Goal: Task Accomplishment & Management: Complete application form

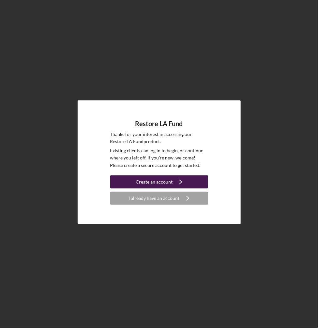
click at [165, 182] on div "Create an account" at bounding box center [154, 182] width 37 height 13
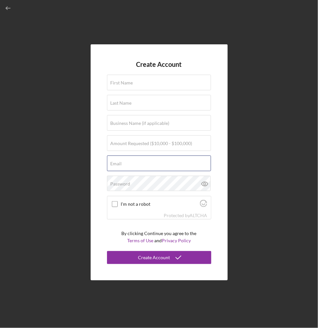
type input "[PERSON_NAME][EMAIL_ADDRESS][DOMAIN_NAME]"
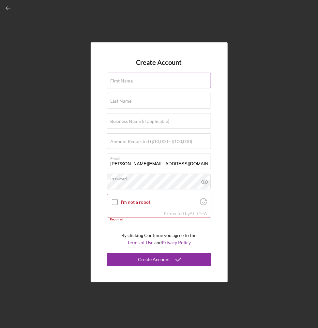
click at [125, 84] on label "First Name" at bounding box center [122, 80] width 23 height 5
click at [125, 84] on input "First Name" at bounding box center [159, 81] width 104 height 16
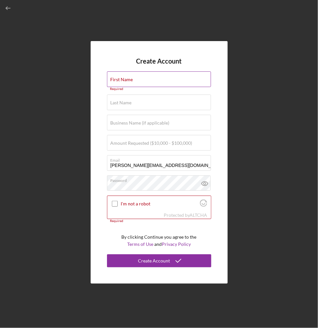
click at [140, 80] on div "First Name Required" at bounding box center [159, 81] width 104 height 20
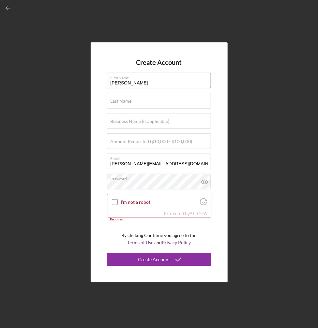
type input "[PERSON_NAME]"
type input "Soloveva"
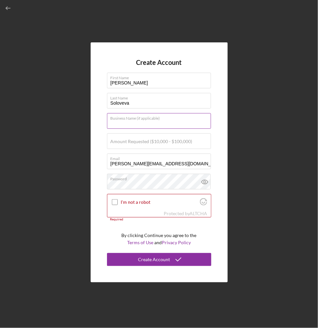
click at [118, 125] on input "Business Name (if applicable)" at bounding box center [159, 121] width 104 height 16
paste input "CVQ Consulting LLC"
type input "CVQ Consulting LLC"
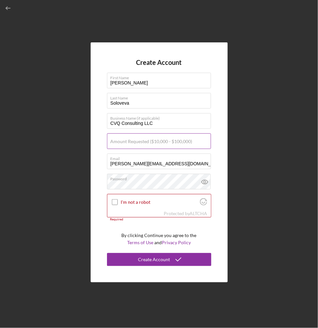
click at [129, 142] on label "Amount Requested ($10,000 - $100,000)" at bounding box center [152, 141] width 82 height 5
click at [129, 142] on input "Amount Requested ($10,000 - $100,000)" at bounding box center [159, 141] width 104 height 16
type input "$15,000"
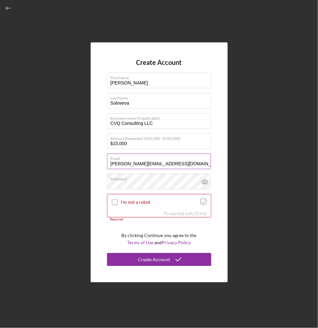
click at [171, 166] on input "[PERSON_NAME][EMAIL_ADDRESS][DOMAIN_NAME]" at bounding box center [159, 162] width 104 height 16
drag, startPoint x: 171, startPoint y: 163, endPoint x: 9, endPoint y: 164, distance: 162.1
click at [10, 164] on div "Create Account First Name [PERSON_NAME] Last Name [PERSON_NAME] Business Name (…" at bounding box center [159, 162] width 312 height 325
paste input "[EMAIL_ADDRESS][DOMAIN_NAME]"
type input "[EMAIL_ADDRESS][DOMAIN_NAME]"
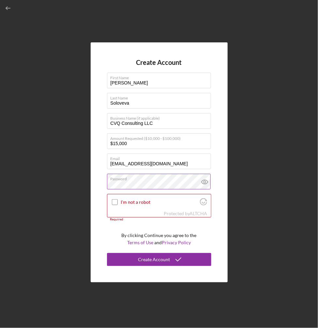
click at [204, 181] on icon at bounding box center [205, 182] width 16 height 16
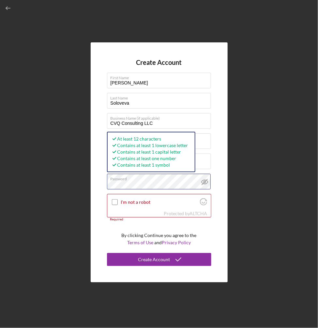
click at [67, 184] on div "Create Account First Name [PERSON_NAME] Last Name [PERSON_NAME] Business Name (…" at bounding box center [159, 162] width 312 height 325
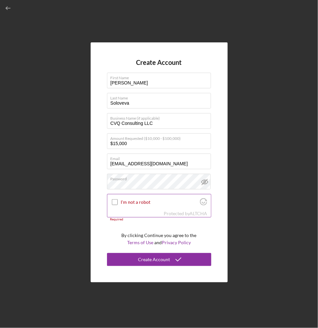
click at [111, 202] on div at bounding box center [115, 202] width 8 height 8
click at [113, 203] on input "I'm not a robot" at bounding box center [115, 202] width 6 height 6
checkbox input "true"
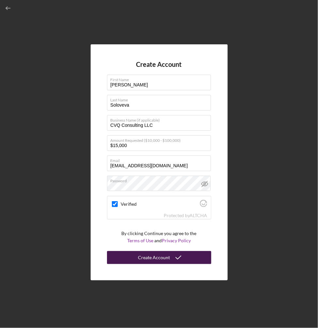
drag, startPoint x: 156, startPoint y: 260, endPoint x: 170, endPoint y: 255, distance: 15.1
click at [156, 260] on div "Create Account" at bounding box center [154, 257] width 32 height 13
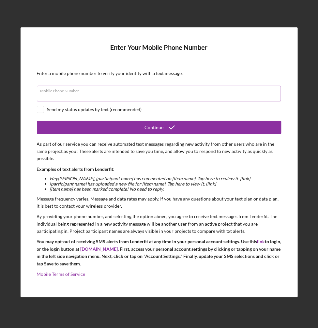
drag, startPoint x: 59, startPoint y: 86, endPoint x: 62, endPoint y: 89, distance: 3.5
click at [59, 86] on input "Mobile Phone Number" at bounding box center [159, 94] width 244 height 16
type input "[PHONE_NUMBER]"
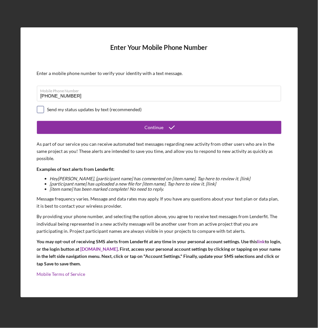
click at [37, 108] on input "checkbox" at bounding box center [40, 109] width 7 height 7
checkbox input "true"
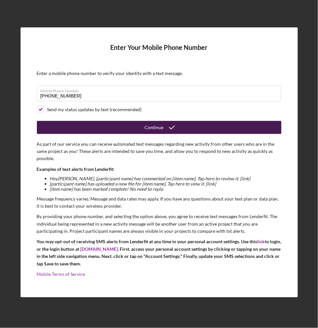
click at [155, 129] on div "Continue" at bounding box center [154, 127] width 19 height 13
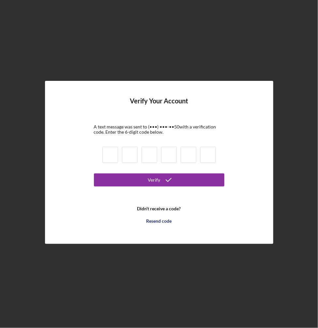
click at [108, 153] on input at bounding box center [110, 155] width 16 height 16
type input "2"
type input "1"
type input "5"
type input "1"
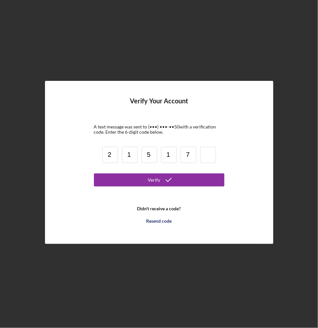
type input "7"
type input "5"
click at [160, 172] on form "Verify Your Account A text message was sent to (•••) •••-•• 50 with a verificat…" at bounding box center [159, 162] width 130 height 130
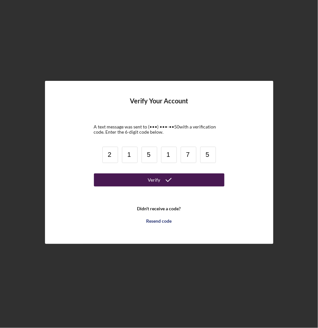
click at [161, 180] on icon "submit" at bounding box center [168, 180] width 16 height 16
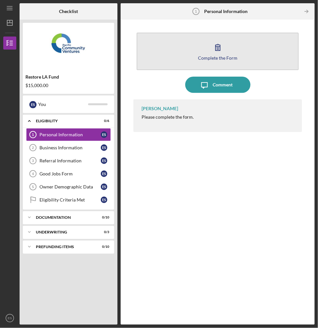
click at [218, 49] on icon "button" at bounding box center [218, 47] width 16 height 16
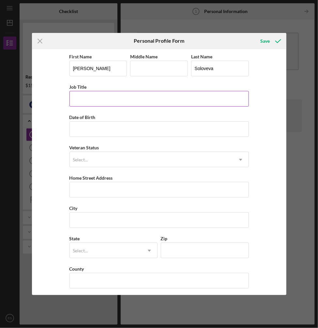
click at [97, 100] on input "Job Title" at bounding box center [158, 99] width 179 height 16
click at [84, 99] on input "Job Title" at bounding box center [158, 99] width 179 height 16
paste input "Educational Services Provider"
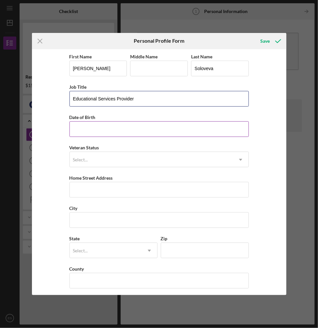
type input "Educational Services Provider"
click at [88, 133] on input "Date of Birth" at bounding box center [158, 129] width 179 height 16
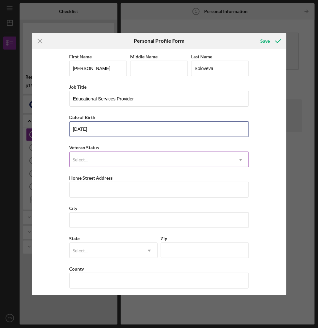
type input "[DATE]"
click at [98, 156] on div "Select..." at bounding box center [151, 159] width 163 height 15
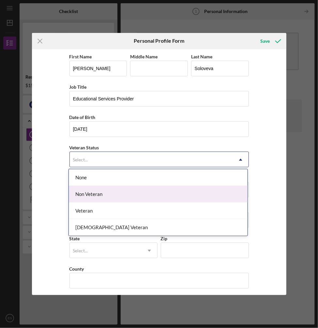
click at [97, 193] on div "Non Veteran" at bounding box center [158, 194] width 179 height 17
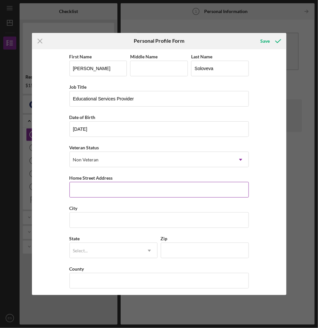
click at [103, 187] on input "Home Street Address" at bounding box center [158, 190] width 179 height 16
click at [99, 188] on input "Home Street Address" at bounding box center [158, 190] width 179 height 16
paste input "[STREET_ADDRESS]"
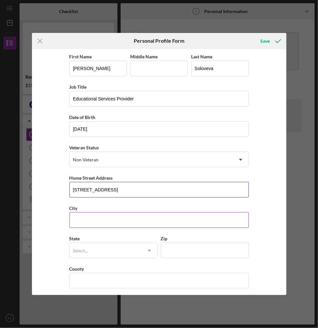
type input "[STREET_ADDRESS]"
click at [90, 219] on input "City" at bounding box center [158, 220] width 179 height 16
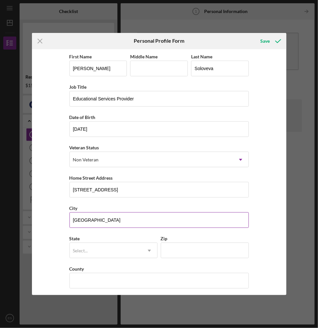
type input "[GEOGRAPHIC_DATA]"
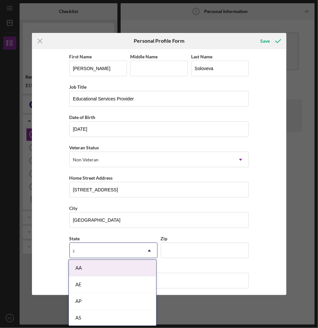
type input "ca"
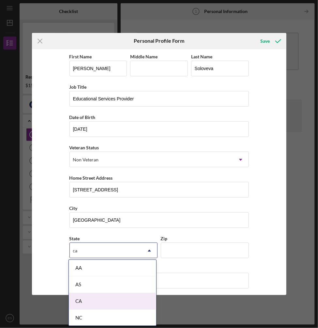
click at [89, 298] on div "CA" at bounding box center [112, 301] width 87 height 17
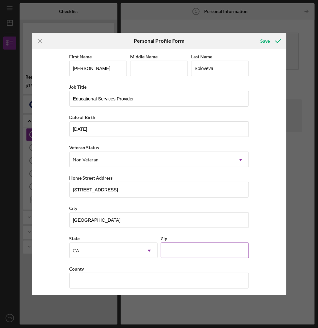
click at [185, 253] on input "Zip" at bounding box center [205, 251] width 88 height 16
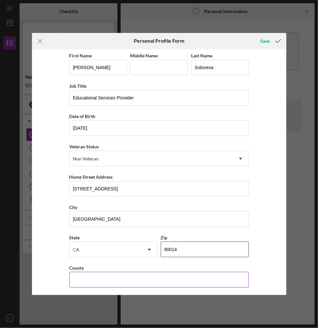
type input "90014"
click at [86, 278] on input "County" at bounding box center [158, 280] width 179 height 16
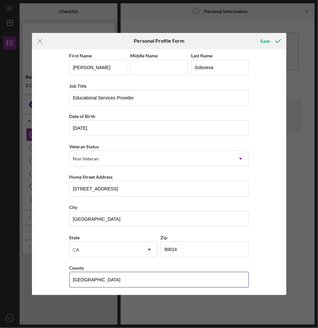
type input "[GEOGRAPHIC_DATA]"
click at [267, 40] on div "Save" at bounding box center [265, 41] width 9 height 13
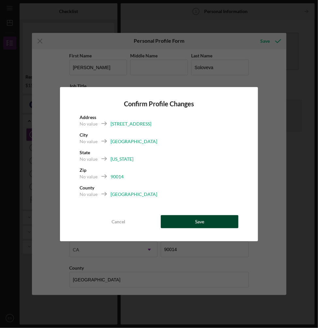
click at [202, 224] on div "Save" at bounding box center [199, 221] width 9 height 13
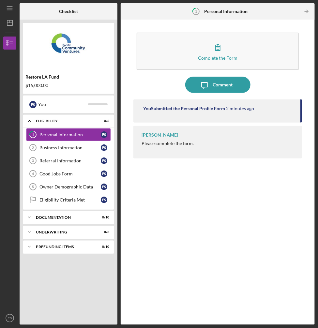
click at [145, 17] on div at bounding box center [153, 11] width 65 height 16
click at [307, 10] on icon "Icon/Table Pagination Arrow" at bounding box center [306, 11] width 15 height 15
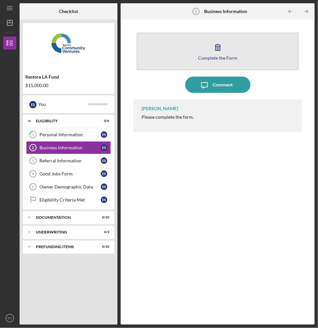
click at [215, 51] on icon "button" at bounding box center [218, 47] width 16 height 16
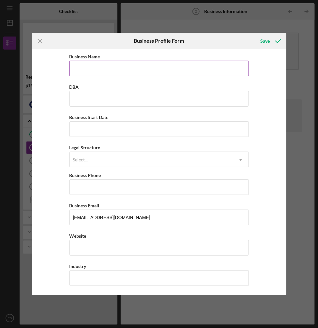
click at [97, 66] on input "Business Name" at bounding box center [158, 69] width 179 height 16
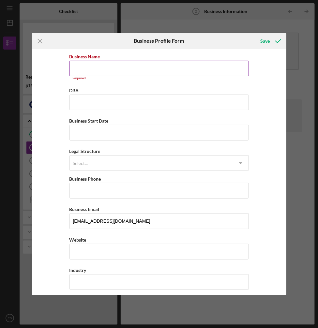
click at [83, 63] on input "Business Name" at bounding box center [158, 69] width 179 height 16
paste input "CVQ Consulting LLC"
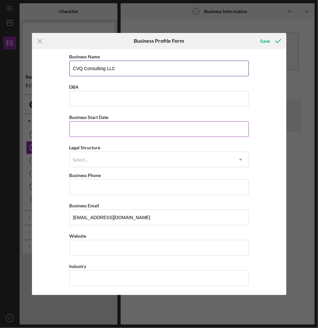
type input "CVQ Consulting LLC"
click at [87, 130] on input "Business Start Date" at bounding box center [158, 129] width 179 height 16
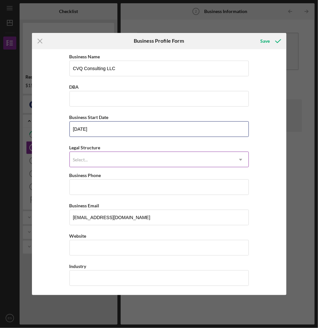
type input "[DATE]"
click at [107, 156] on div "Select..." at bounding box center [151, 159] width 163 height 15
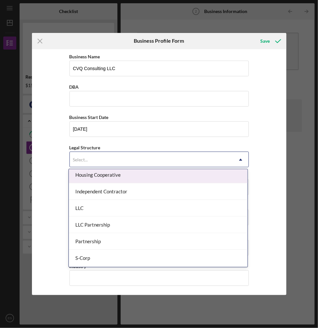
scroll to position [98, 0]
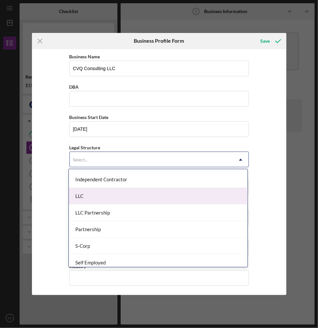
click at [109, 191] on div "LLC" at bounding box center [158, 196] width 179 height 17
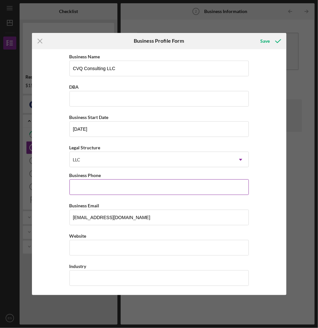
click at [108, 188] on input "Business Phone" at bounding box center [158, 187] width 179 height 16
click at [109, 189] on input "Business Phone" at bounding box center [158, 187] width 179 height 16
paste input "[PHONE_NUMBER]"
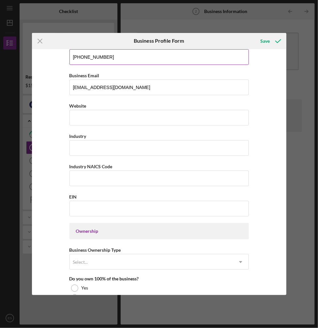
scroll to position [130, 0]
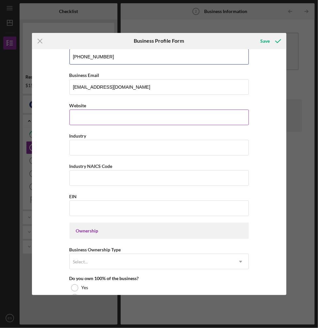
type input "[PHONE_NUMBER]"
click at [85, 114] on div "Website" at bounding box center [158, 113] width 179 height 24
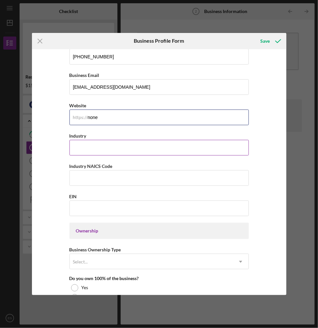
type input "none"
click at [88, 148] on input "Industry" at bounding box center [158, 148] width 179 height 16
click at [74, 140] on input "Industry" at bounding box center [158, 148] width 179 height 16
paste input "All Other Personal Services"
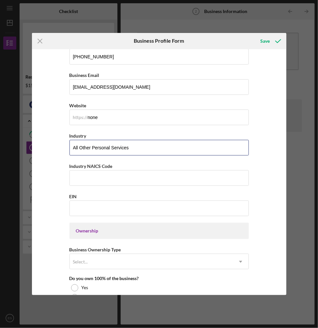
type input "All Other Personal Services"
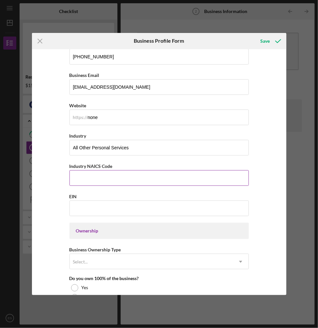
click at [76, 174] on input "Industry NAICS Code" at bounding box center [158, 178] width 179 height 16
paste input "812990"
type input "812990"
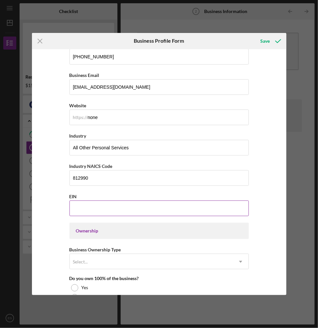
click at [91, 212] on input "EIN" at bounding box center [158, 209] width 179 height 16
paste input "[US_EMPLOYER_IDENTIFICATION_NUMBER]"
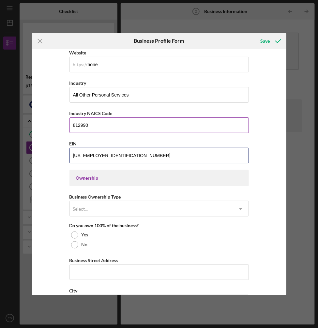
scroll to position [228, 0]
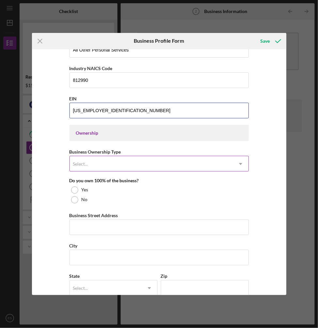
type input "[US_EMPLOYER_IDENTIFICATION_NUMBER]"
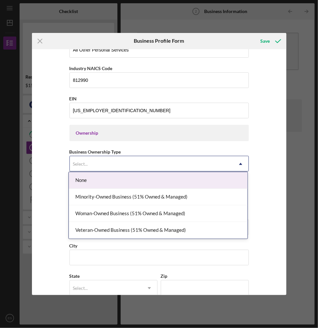
click at [97, 161] on div "Select..." at bounding box center [151, 164] width 163 height 15
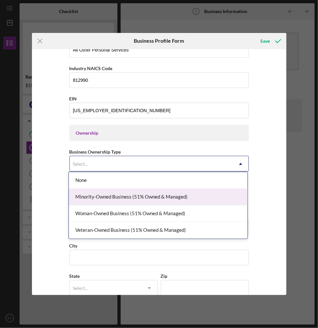
click at [169, 194] on div "Minority-Owned Business (51% Owned & Managed)" at bounding box center [158, 197] width 179 height 17
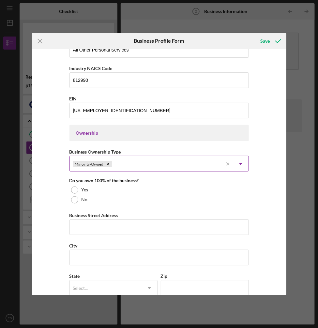
click at [150, 162] on div "Minority-Owned" at bounding box center [146, 164] width 153 height 15
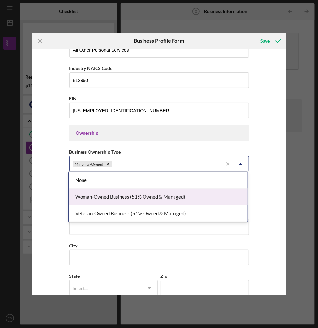
click at [125, 197] on div "Woman-Owned Business (51% Owned & Managed)" at bounding box center [158, 197] width 179 height 17
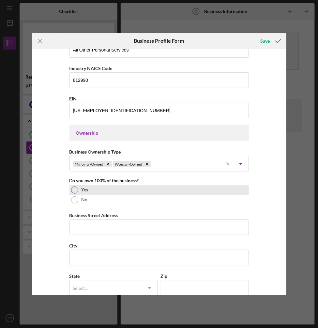
click at [72, 187] on div at bounding box center [74, 190] width 7 height 7
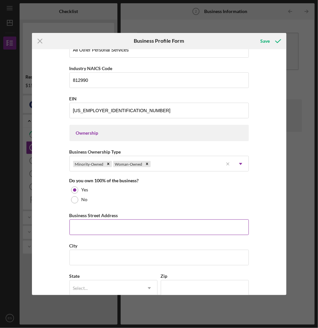
click at [115, 223] on input "Business Street Address" at bounding box center [158, 228] width 179 height 16
click at [79, 226] on input "Business Street Address" at bounding box center [158, 228] width 179 height 16
paste input "[STREET_ADDRESS]"
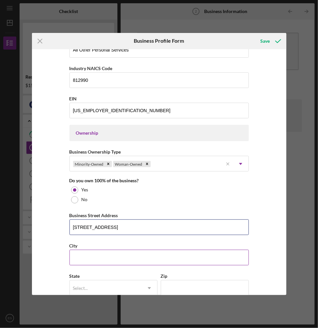
type input "[STREET_ADDRESS]"
click at [99, 253] on input "City" at bounding box center [158, 258] width 179 height 16
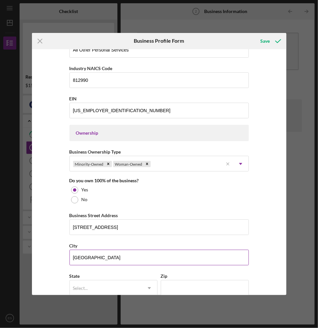
type input "[GEOGRAPHIC_DATA]"
type input "c"
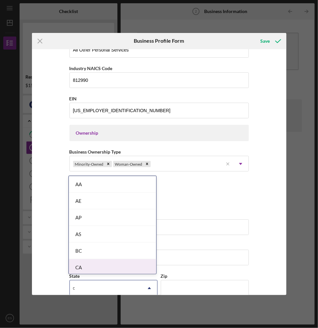
click at [96, 267] on div "CA" at bounding box center [112, 267] width 87 height 17
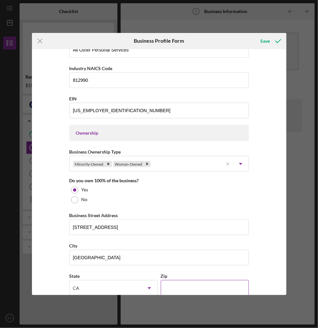
click at [179, 282] on input "Zip" at bounding box center [205, 288] width 88 height 16
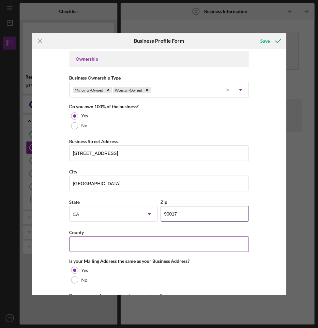
scroll to position [326, 0]
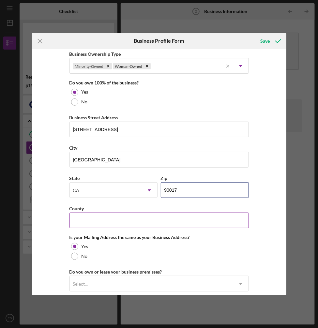
type input "90017"
click at [112, 217] on input "County" at bounding box center [158, 221] width 179 height 16
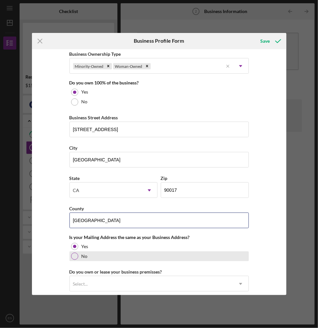
type input "[GEOGRAPHIC_DATA]"
click at [71, 253] on div at bounding box center [74, 256] width 7 height 7
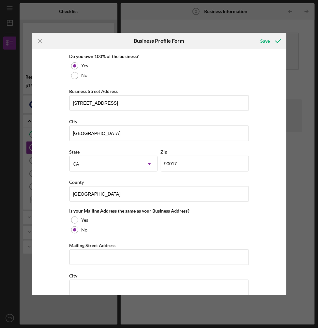
scroll to position [391, 0]
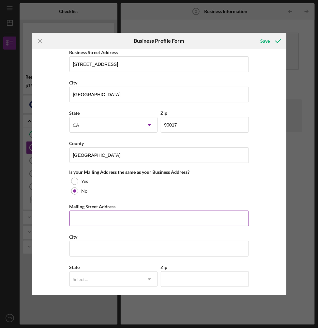
click at [94, 216] on input "Mailing Street Address" at bounding box center [158, 219] width 179 height 16
paste input "[STREET_ADDRESS]"
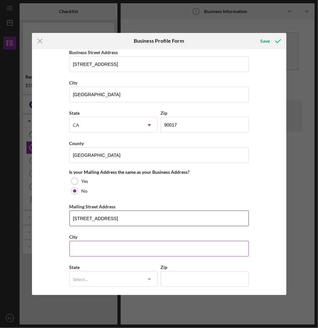
type input "[STREET_ADDRESS]"
click at [88, 247] on input "City" at bounding box center [158, 249] width 179 height 16
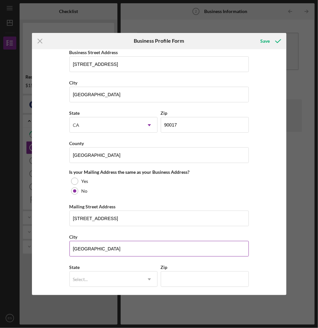
type input "[GEOGRAPHIC_DATA]"
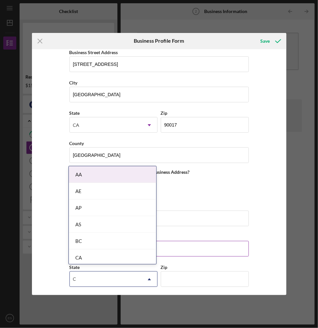
type input "CA"
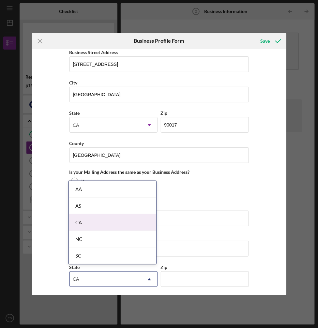
click at [101, 221] on div "CA" at bounding box center [112, 222] width 87 height 17
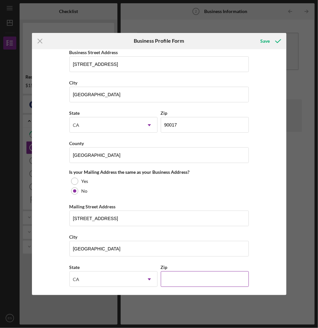
click at [173, 280] on input "Zip" at bounding box center [205, 279] width 88 height 16
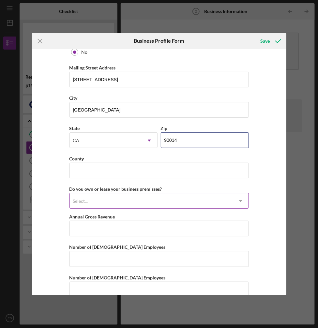
scroll to position [537, 0]
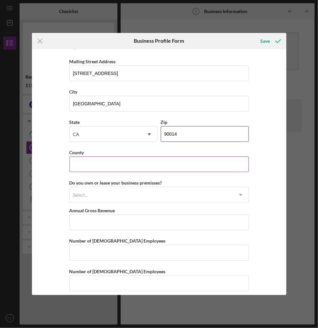
type input "90014"
click at [84, 150] on div "County" at bounding box center [158, 152] width 179 height 8
click at [85, 161] on input "County" at bounding box center [158, 165] width 179 height 16
type input "[GEOGRAPHIC_DATA]"
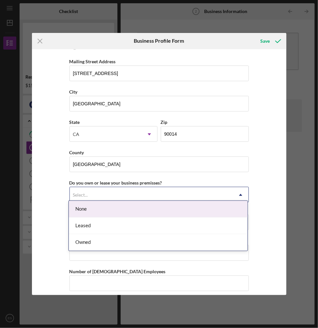
click at [100, 191] on div "Select..." at bounding box center [151, 195] width 163 height 15
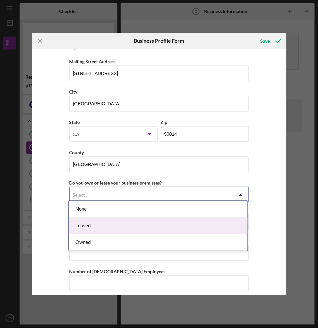
click at [96, 224] on div "Leased" at bounding box center [158, 226] width 179 height 17
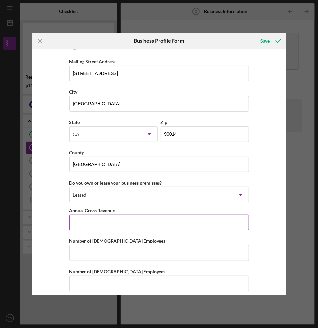
click at [95, 215] on input "Annual Gross Revenue" at bounding box center [158, 223] width 179 height 16
click at [292, 116] on div "Icon/Menu Close Business Profile Form Save Business Name CVQ Consulting LLC DBA…" at bounding box center [159, 164] width 318 height 328
click at [86, 216] on input "Annual Gross Revenue" at bounding box center [158, 223] width 179 height 16
type input "$51,500"
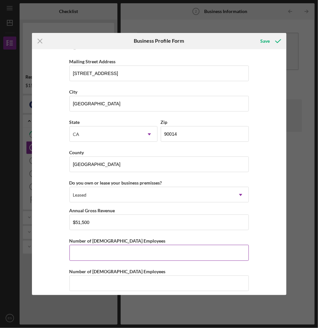
click at [106, 245] on input "Number of [DEMOGRAPHIC_DATA] Employees" at bounding box center [158, 253] width 179 height 16
type input "1"
type input "0"
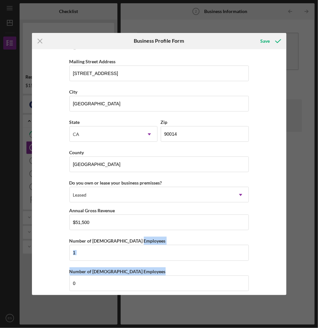
drag, startPoint x: 284, startPoint y: 230, endPoint x: 272, endPoint y: 315, distance: 86.3
click at [273, 315] on div "Icon/Menu Close Business Profile Form Save Business Name CVQ Consulting LLC DBA…" at bounding box center [159, 164] width 318 height 328
click at [299, 176] on div "Icon/Menu Close Business Profile Form Save Business Name CVQ Consulting LLC DBA…" at bounding box center [159, 164] width 318 height 328
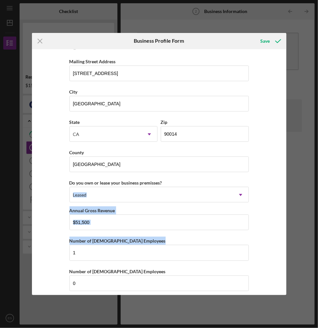
drag, startPoint x: 284, startPoint y: 242, endPoint x: 294, endPoint y: 171, distance: 71.1
click at [294, 171] on div "Icon/Menu Close Business Profile Form Save Business Name CVQ Consulting LLC DBA…" at bounding box center [159, 164] width 318 height 328
drag, startPoint x: 294, startPoint y: 171, endPoint x: 291, endPoint y: 205, distance: 33.7
click at [291, 201] on div "Icon/Menu Close Business Profile Form Save Business Name CVQ Consulting LLC DBA…" at bounding box center [159, 164] width 318 height 328
click at [276, 243] on div "Business Name CVQ Consulting LLC DBA Business Start Date [DATE] Legal Structure…" at bounding box center [159, 172] width 254 height 246
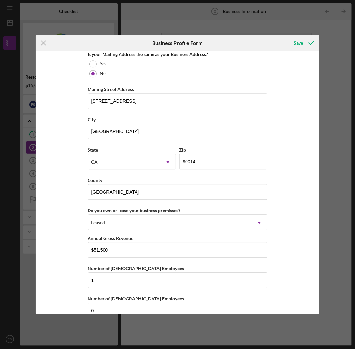
scroll to position [519, 0]
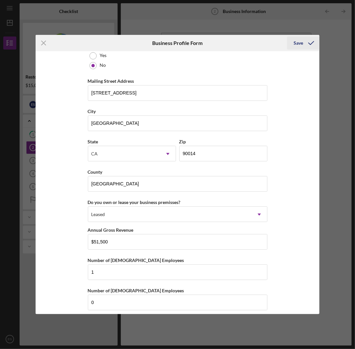
click at [297, 42] on div "Save" at bounding box center [297, 43] width 9 height 13
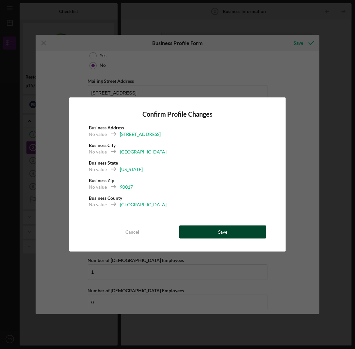
click at [220, 232] on div "Save" at bounding box center [222, 232] width 9 height 13
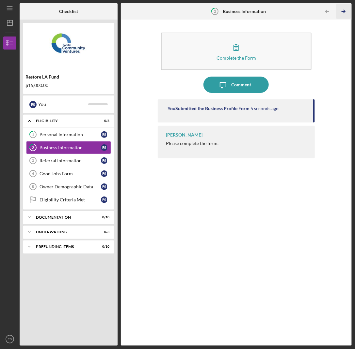
click at [318, 10] on icon "Icon/Table Pagination Arrow" at bounding box center [343, 11] width 15 height 15
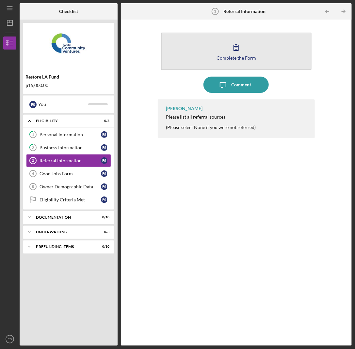
click at [233, 54] on icon "button" at bounding box center [236, 47] width 16 height 16
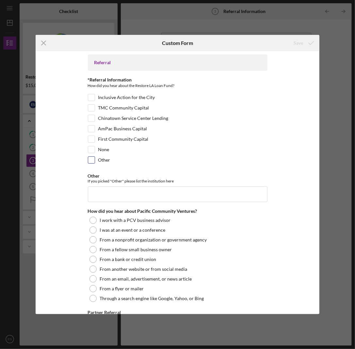
click at [94, 157] on div "Other" at bounding box center [177, 162] width 179 height 10
click at [92, 157] on input "Other" at bounding box center [91, 160] width 7 height 7
checkbox input "true"
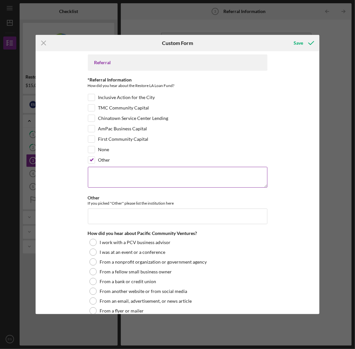
click at [107, 173] on textarea at bounding box center [177, 177] width 179 height 21
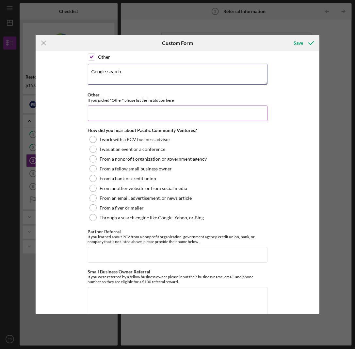
scroll to position [115, 0]
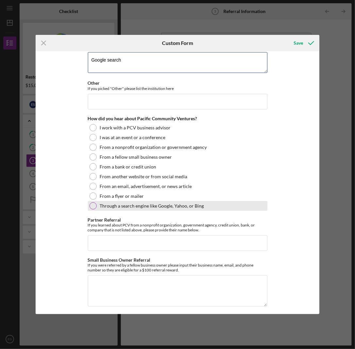
type textarea "Google search"
click at [94, 204] on div at bounding box center [92, 206] width 7 height 7
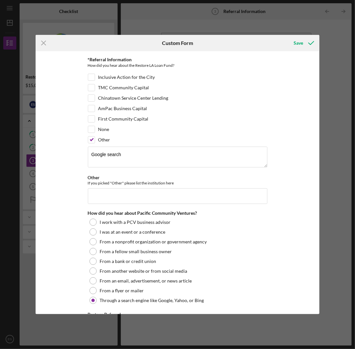
scroll to position [0, 0]
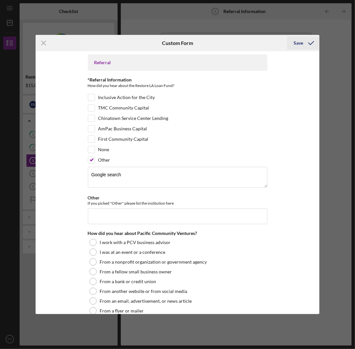
click at [298, 41] on div "Save" at bounding box center [297, 43] width 9 height 13
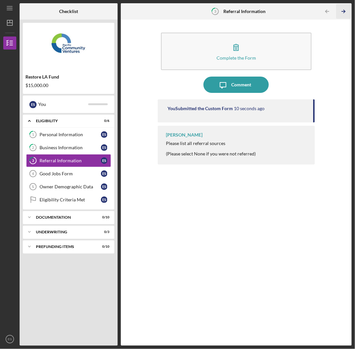
click at [318, 9] on icon "Icon/Table Pagination Arrow" at bounding box center [343, 11] width 15 height 15
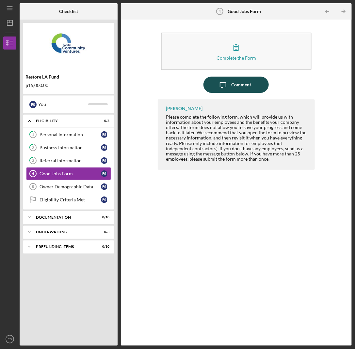
click at [238, 80] on div "Comment" at bounding box center [241, 85] width 20 height 16
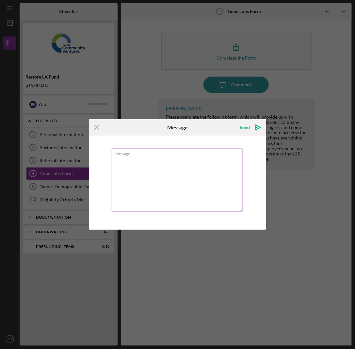
click at [153, 166] on textarea "Message" at bounding box center [177, 180] width 131 height 63
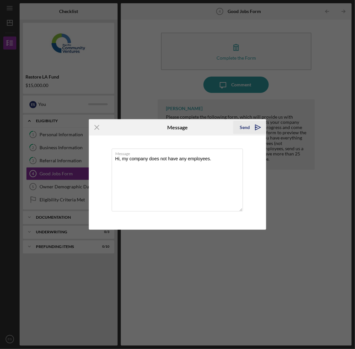
type textarea "Hi, my company does not have any employees."
click at [250, 126] on icon "Icon/icon-invite-send" at bounding box center [258, 127] width 16 height 16
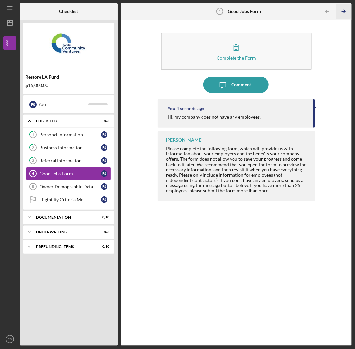
click at [318, 10] on icon "Icon/Table Pagination Arrow" at bounding box center [343, 11] width 15 height 15
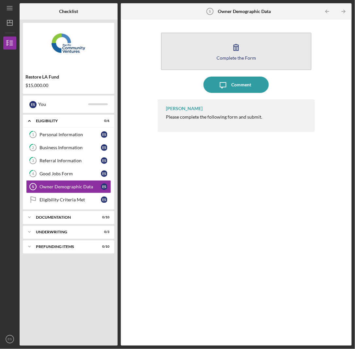
click at [253, 40] on button "Complete the Form Form" at bounding box center [236, 52] width 150 height 38
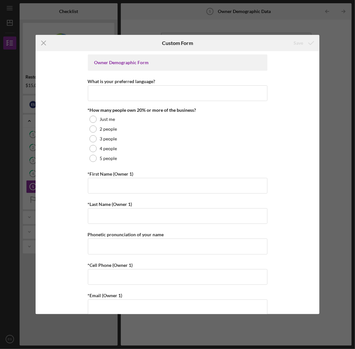
click at [246, 43] on div "Save" at bounding box center [271, 43] width 95 height 16
click at [132, 91] on input "What is your preferred language?" at bounding box center [177, 93] width 179 height 16
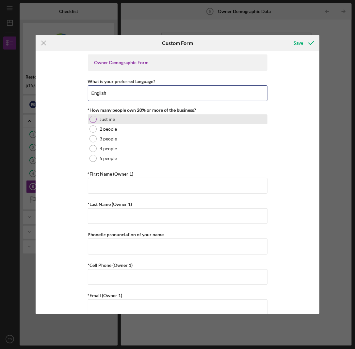
type input "English"
click at [91, 119] on div at bounding box center [92, 119] width 7 height 7
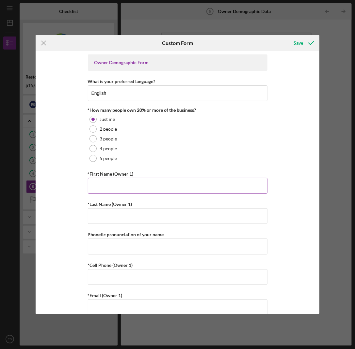
click at [106, 186] on input "*First Name (Owner 1)" at bounding box center [177, 186] width 179 height 16
type input "[PERSON_NAME]"
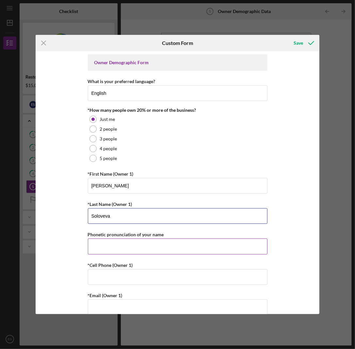
type input "Soloveva"
click at [108, 244] on input "Phonetic pronunciation of your name" at bounding box center [177, 247] width 179 height 16
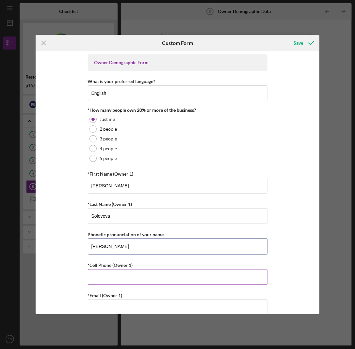
type input "[PERSON_NAME]"
click at [118, 273] on input "*Cell Phone (Owner 1)" at bounding box center [177, 277] width 179 height 16
click at [113, 277] on input "*Cell Phone (Owner 1)" at bounding box center [177, 277] width 179 height 16
paste input "[PHONE_NUMBER]"
type input "[PHONE_NUMBER]"
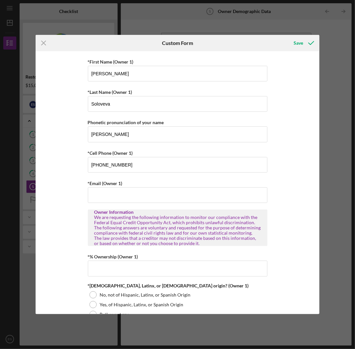
scroll to position [130, 0]
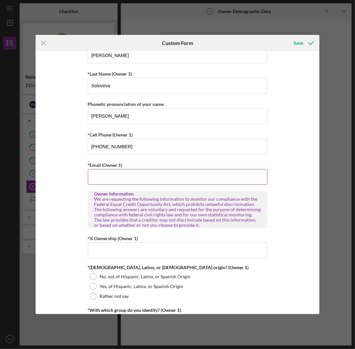
click at [112, 175] on input "*Email (Owner 1)" at bounding box center [177, 177] width 179 height 16
paste input "[EMAIL_ADDRESS][DOMAIN_NAME]"
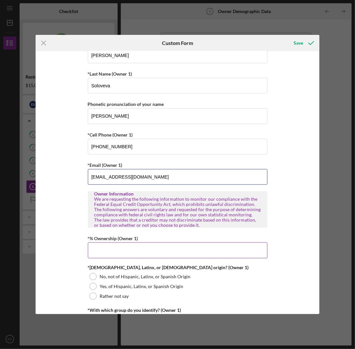
type input "[EMAIL_ADDRESS][DOMAIN_NAME]"
click at [112, 243] on input "*% Ownership (Owner 1)" at bounding box center [177, 251] width 179 height 16
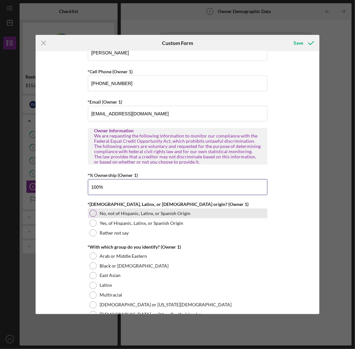
scroll to position [228, 0]
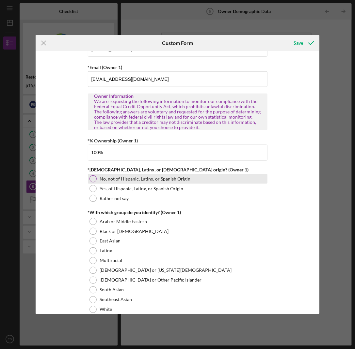
type input "100.00000%"
click at [93, 177] on div at bounding box center [92, 179] width 7 height 7
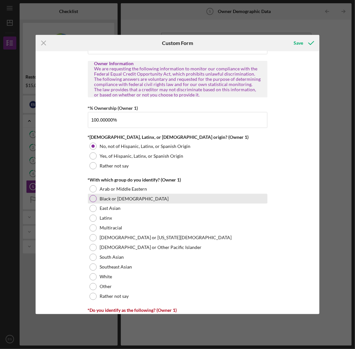
scroll to position [294, 0]
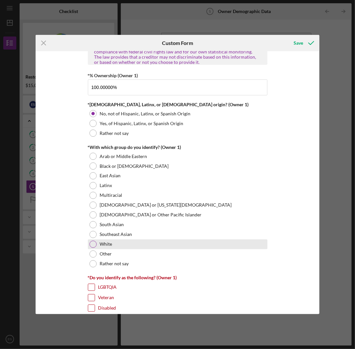
click at [92, 242] on div at bounding box center [92, 244] width 7 height 7
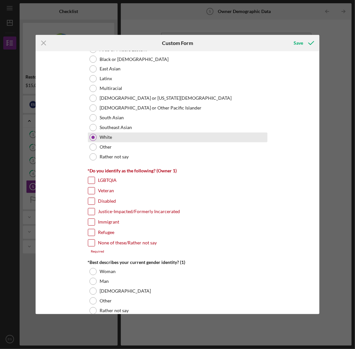
scroll to position [424, 0]
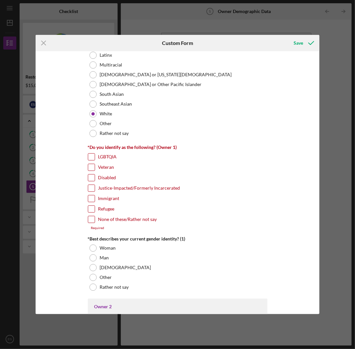
click at [89, 196] on input "Immigrant" at bounding box center [91, 199] width 7 height 7
checkbox input "true"
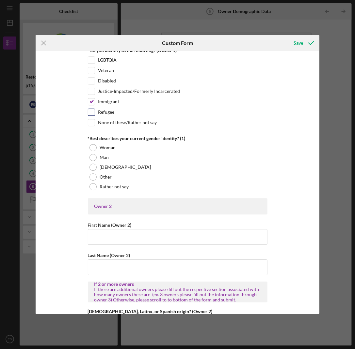
scroll to position [522, 0]
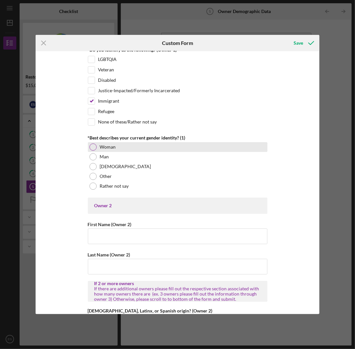
click at [89, 144] on div at bounding box center [92, 147] width 7 height 7
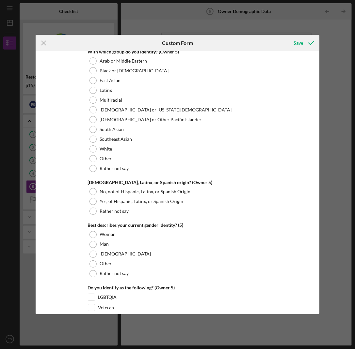
scroll to position [2413, 0]
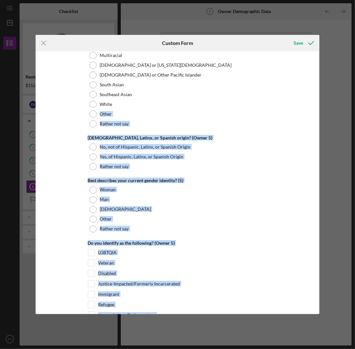
drag, startPoint x: 317, startPoint y: 297, endPoint x: 321, endPoint y: 91, distance: 206.2
click at [318, 91] on div "Icon/Menu Close Custom Form Save Owner Demographic Form What is your preferred …" at bounding box center [177, 174] width 355 height 349
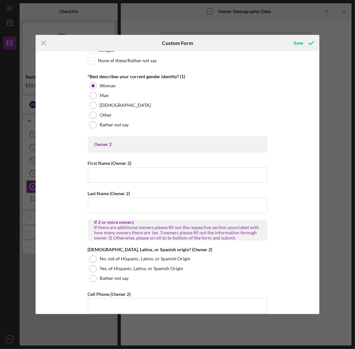
scroll to position [593, 0]
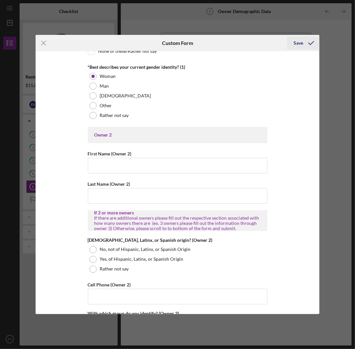
click at [298, 41] on div "Save" at bounding box center [297, 43] width 9 height 13
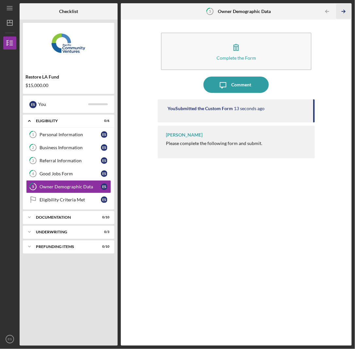
click at [318, 11] on line "button" at bounding box center [343, 11] width 3 height 0
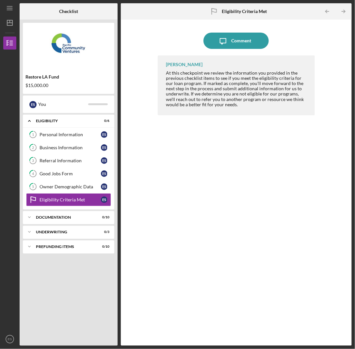
click at [307, 38] on div "Icon/Message Comment" at bounding box center [236, 41] width 157 height 16
click at [57, 216] on div "Documentation" at bounding box center [71, 218] width 70 height 4
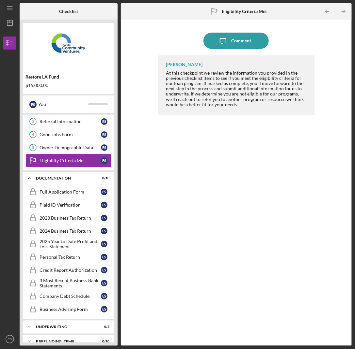
scroll to position [43, 0]
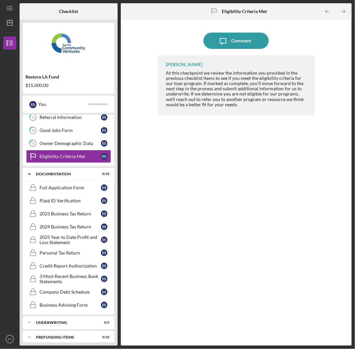
click at [201, 194] on div "[PERSON_NAME] At this checkpoint we review the information you provided in the …" at bounding box center [236, 195] width 157 height 281
click at [11, 24] on icon "Icon/Dashboard" at bounding box center [10, 23] width 16 height 16
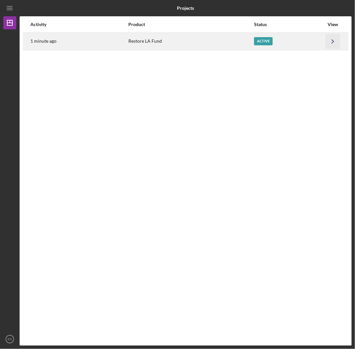
click at [318, 40] on icon "Icon/Navigate" at bounding box center [332, 41] width 15 height 15
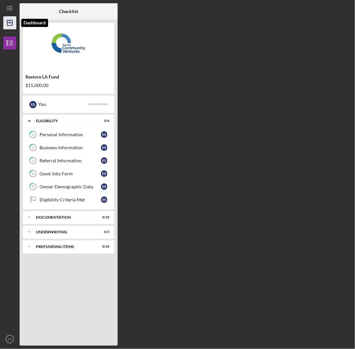
click at [5, 20] on icon "Icon/Dashboard" at bounding box center [10, 23] width 16 height 16
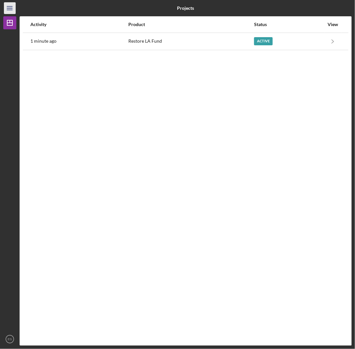
click at [6, 5] on icon "Icon/Menu" at bounding box center [10, 8] width 15 height 15
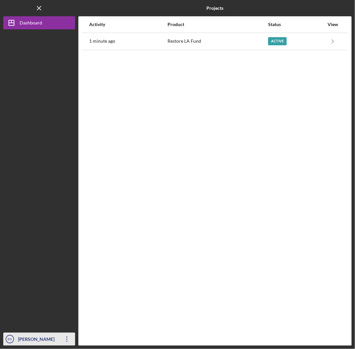
click at [68, 328] on icon "Icon/Overflow" at bounding box center [67, 339] width 16 height 16
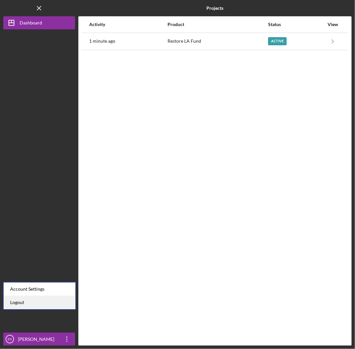
click at [27, 300] on link "Logout" at bounding box center [40, 302] width 72 height 13
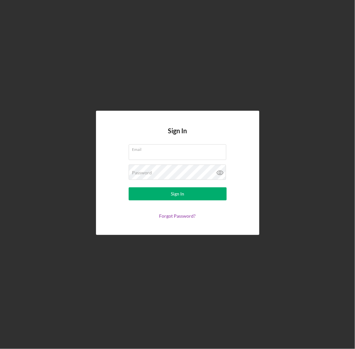
type input "[PERSON_NAME][EMAIL_ADDRESS][DOMAIN_NAME]"
click at [184, 25] on div "Sign In Email [EMAIL_ADDRESS][DOMAIN_NAME] Password Sign In Forgot Password?" at bounding box center [177, 173] width 348 height 346
